Goal: Find contact information: Find contact information

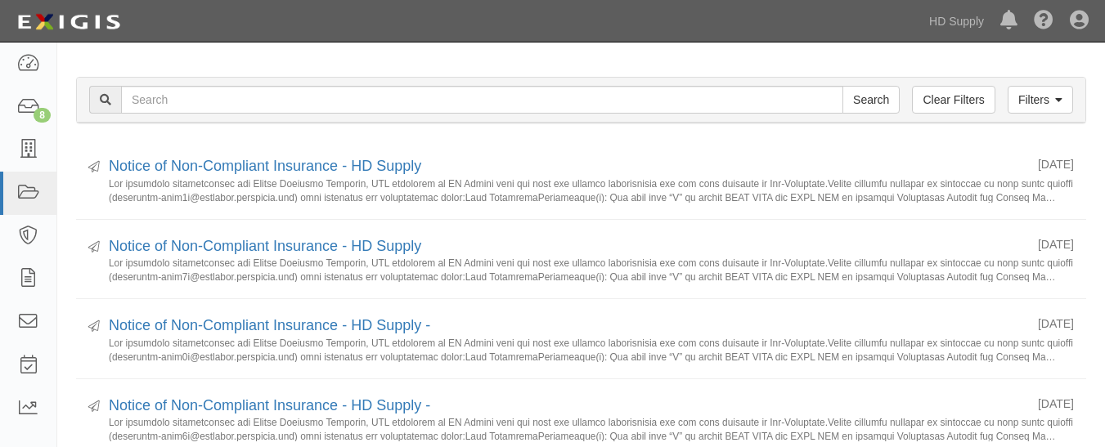
scroll to position [174, 0]
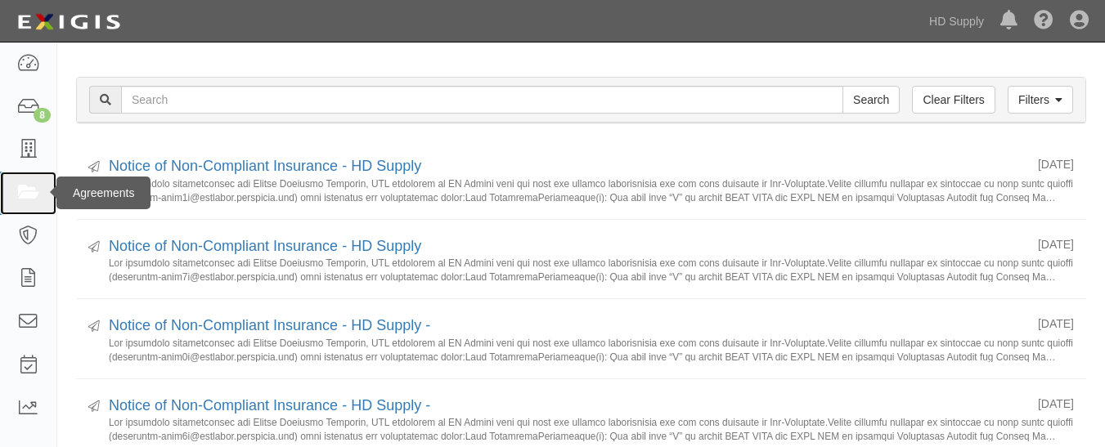
click at [16, 190] on icon at bounding box center [27, 193] width 23 height 19
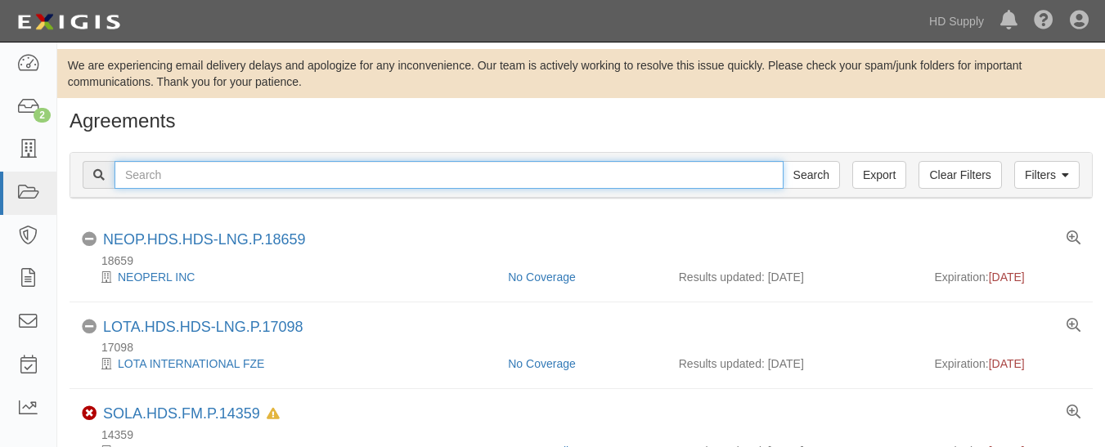
click at [301, 176] on input "text" at bounding box center [449, 175] width 669 height 28
paste input "Miracle Method of The Northwest United States INC"
type input "Miracle Method of The Northwest United States INC"
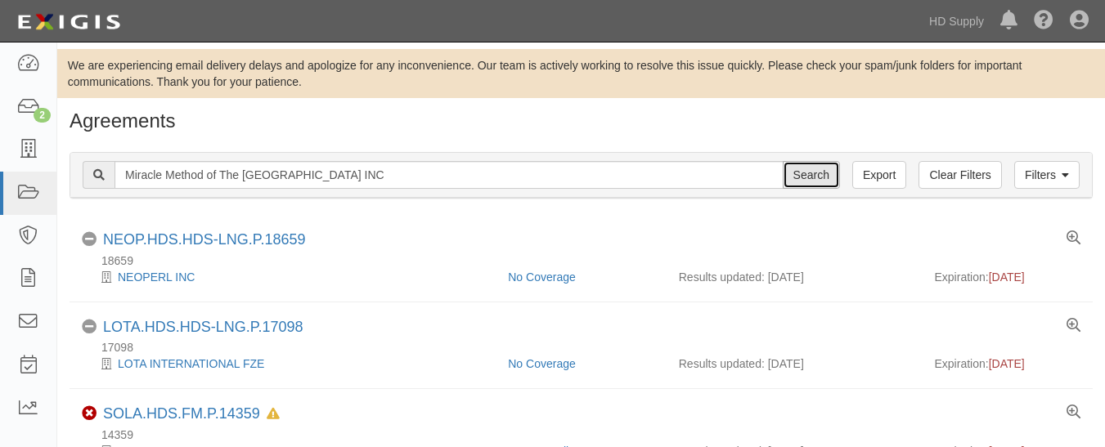
click at [810, 176] on input "Search" at bounding box center [811, 175] width 57 height 28
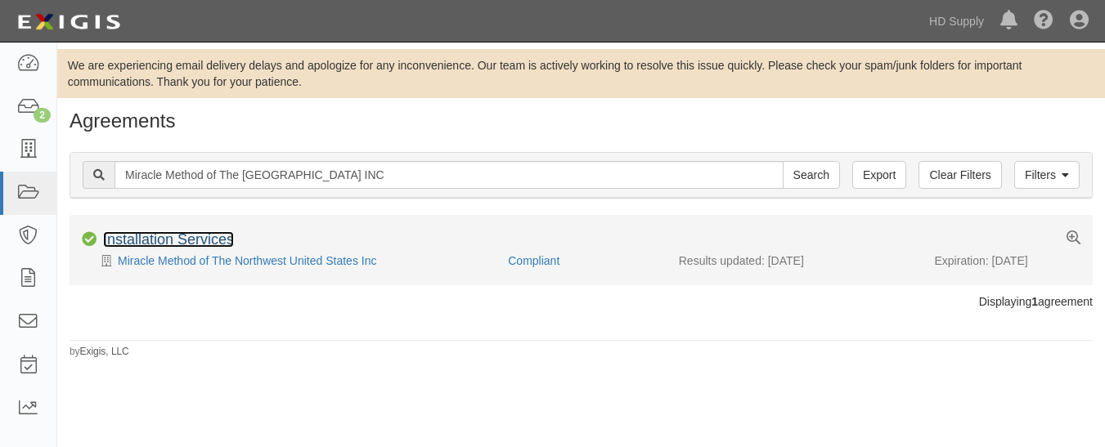
click at [203, 235] on link "Installation Services" at bounding box center [168, 240] width 131 height 16
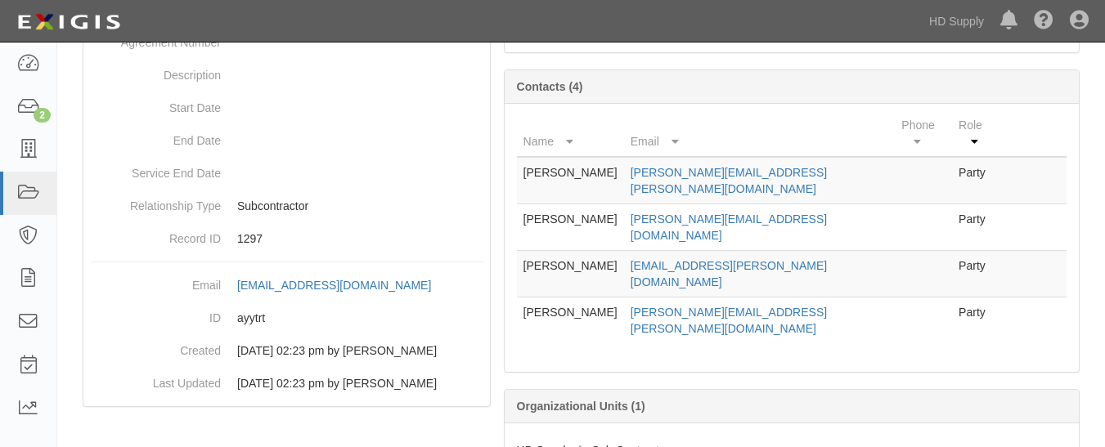
scroll to position [284, 0]
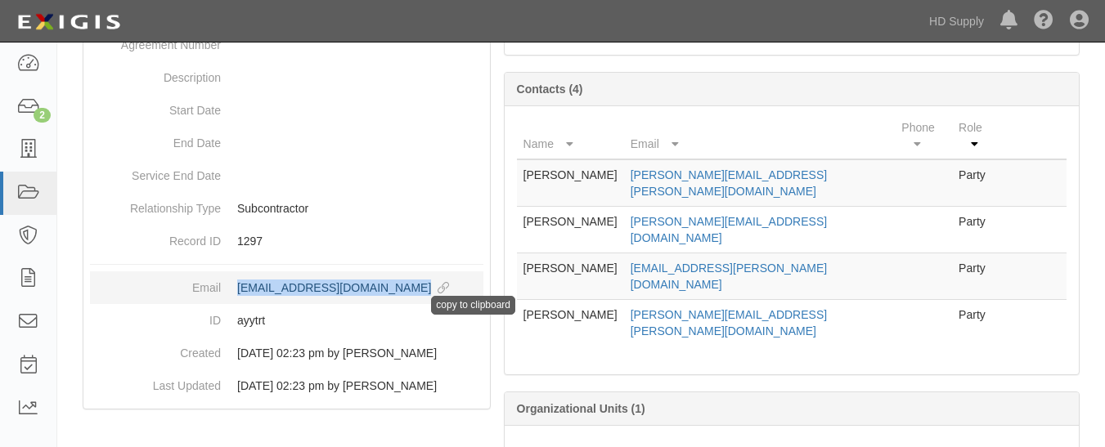
drag, startPoint x: 234, startPoint y: 287, endPoint x: 466, endPoint y: 296, distance: 232.5
click at [466, 296] on dd "[EMAIL_ADDRESS][DOMAIN_NAME] copy to clipboard" at bounding box center [286, 288] width 393 height 33
copy link "[EMAIL_ADDRESS][DOMAIN_NAME]"
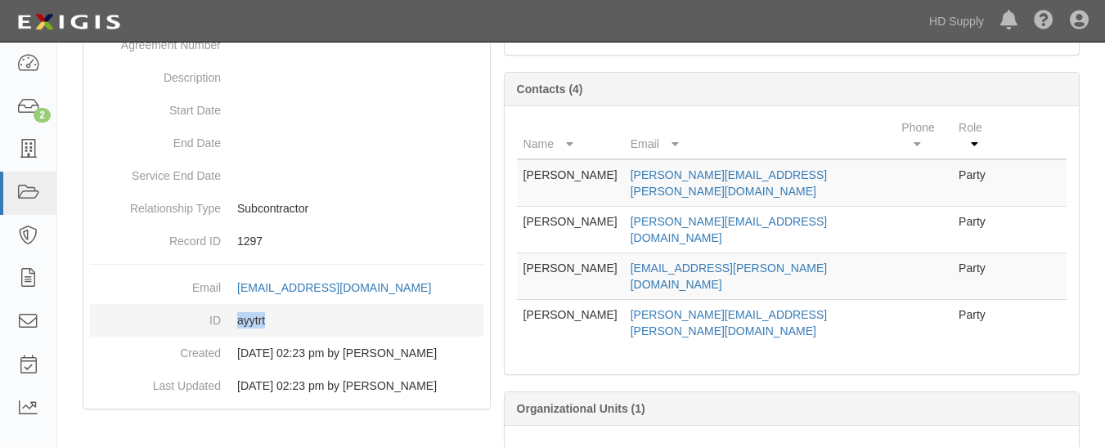
drag, startPoint x: 235, startPoint y: 318, endPoint x: 272, endPoint y: 321, distance: 37.7
click at [272, 321] on dd "ayytrt" at bounding box center [286, 320] width 393 height 33
copy dd "ayytrt"
